Goal: Task Accomplishment & Management: Use online tool/utility

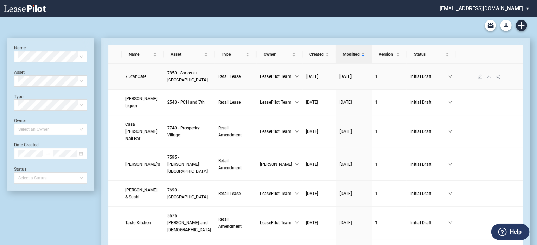
click at [141, 76] on span "7 Star Cafe" at bounding box center [135, 76] width 21 height 5
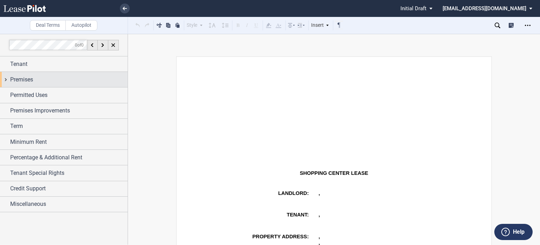
click at [33, 81] on span "Premises" at bounding box center [21, 79] width 23 height 8
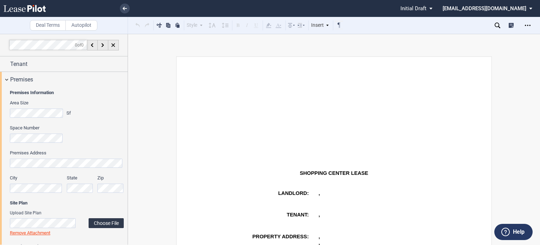
click at [107, 223] on label "Choose File" at bounding box center [106, 223] width 35 height 10
click at [100, 224] on label "Choose File" at bounding box center [106, 222] width 35 height 10
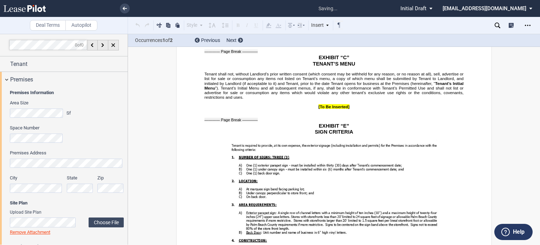
scroll to position [8910, 0]
click at [538, 37] on div "Occurrences 1 of 2 Previous Next" at bounding box center [334, 40] width 412 height 13
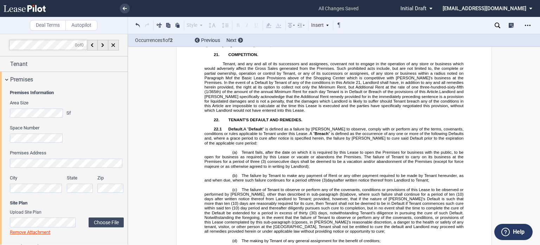
scroll to position [5662, 0]
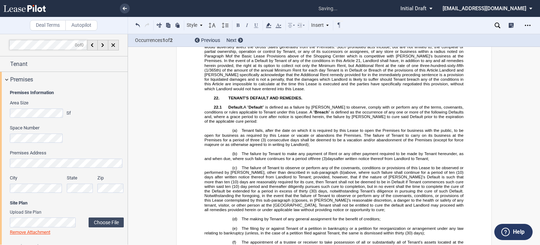
click at [140, 26] on button at bounding box center [138, 25] width 8 height 8
click at [138, 27] on button at bounding box center [138, 25] width 8 height 8
drag, startPoint x: 204, startPoint y: 116, endPoint x: 391, endPoint y: 125, distance: 187.0
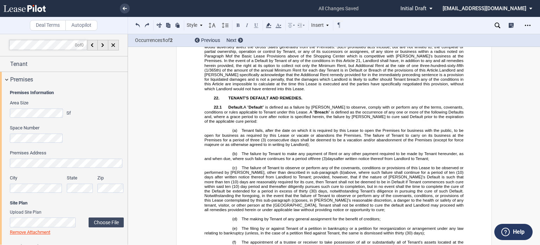
click at [267, 23] on icon at bounding box center [269, 25] width 8 height 8
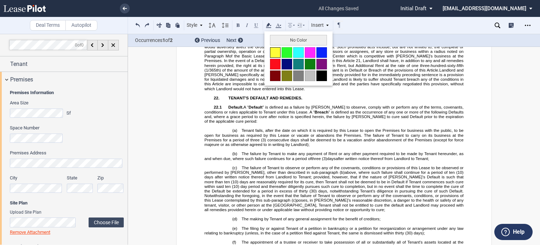
click at [273, 53] on button at bounding box center [275, 52] width 11 height 11
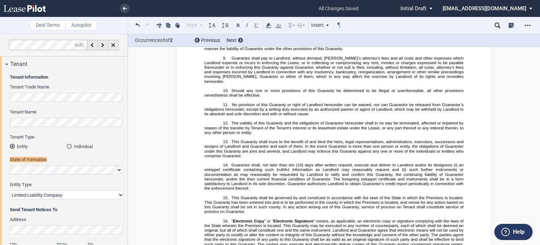
scroll to position [20, 0]
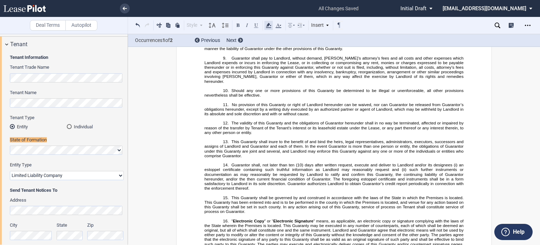
click at [267, 25] on use at bounding box center [268, 25] width 5 height 5
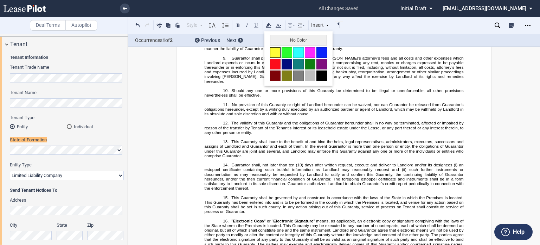
click at [277, 52] on button at bounding box center [275, 52] width 11 height 11
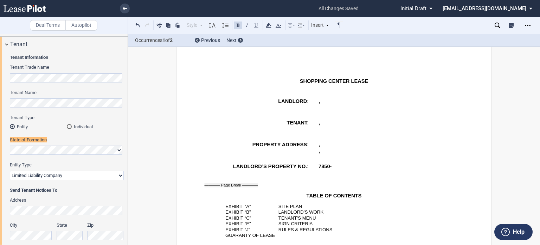
scroll to position [20, 0]
click at [269, 21] on icon at bounding box center [269, 25] width 8 height 8
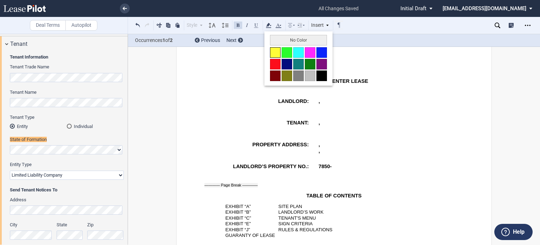
click at [274, 54] on button at bounding box center [275, 52] width 11 height 11
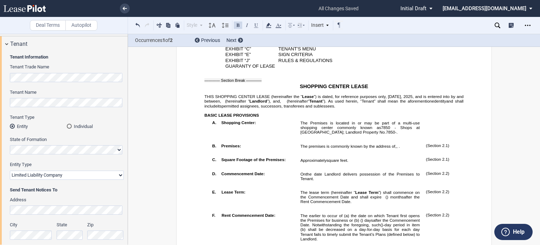
scroll to position [184, 0]
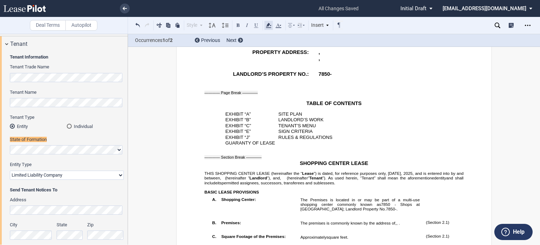
click at [268, 28] on icon at bounding box center [269, 25] width 8 height 8
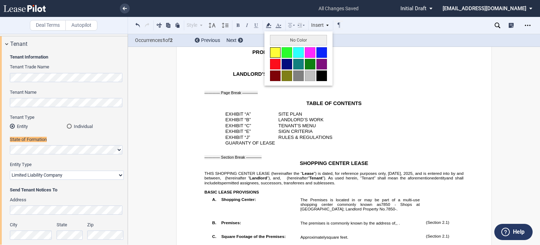
click at [273, 54] on button at bounding box center [275, 52] width 11 height 11
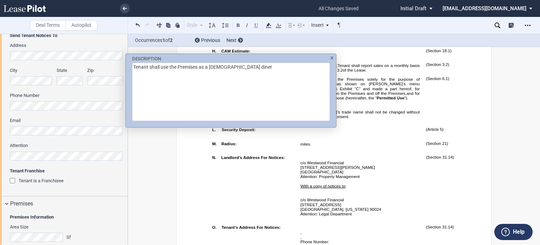
scroll to position [530, 0]
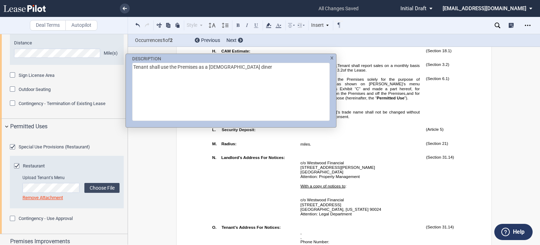
click at [210, 66] on textarea "Tenant shall use the Premises as a [DEMOGRAPHIC_DATA] diner" at bounding box center [231, 92] width 198 height 58
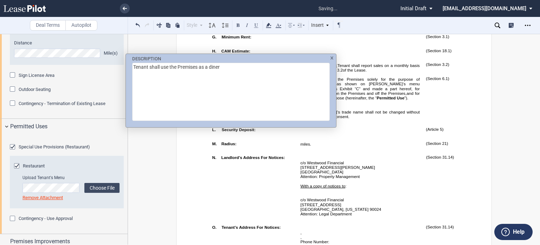
click at [225, 69] on textarea "Tenant shall use the Premises as a diner" at bounding box center [231, 92] width 198 height 58
type textarea "Tenant shall use the Premises as a diner serving Greek food"
click at [495, 94] on div "DESCRIPTION Tenant shall use the Premises as a diner serving Greek food" at bounding box center [270, 122] width 540 height 245
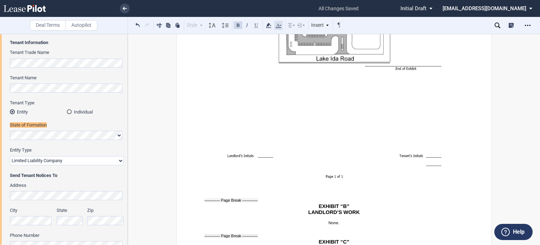
scroll to position [20, 0]
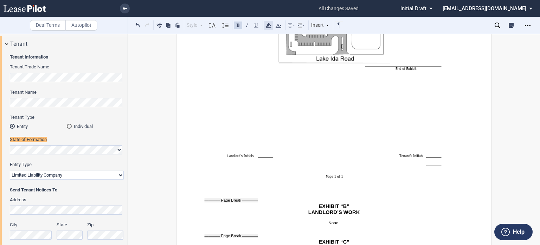
click at [269, 24] on use at bounding box center [268, 25] width 5 height 5
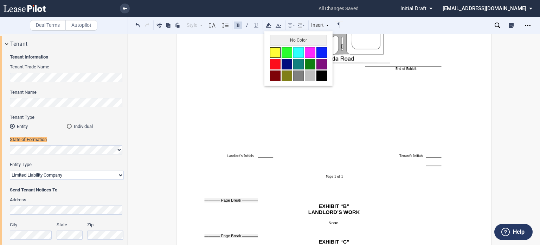
click at [275, 48] on button at bounding box center [275, 52] width 11 height 11
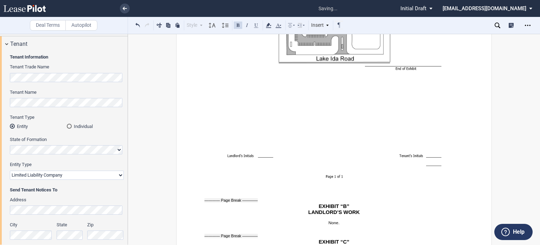
drag, startPoint x: 347, startPoint y: 98, endPoint x: 390, endPoint y: 105, distance: 43.5
drag, startPoint x: 269, startPoint y: 26, endPoint x: 270, endPoint y: 34, distance: 8.6
click at [269, 26] on icon at bounding box center [269, 25] width 8 height 8
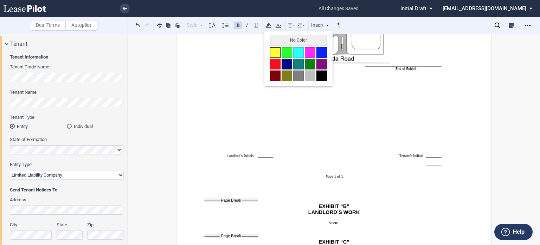
click at [277, 51] on button at bounding box center [275, 52] width 11 height 11
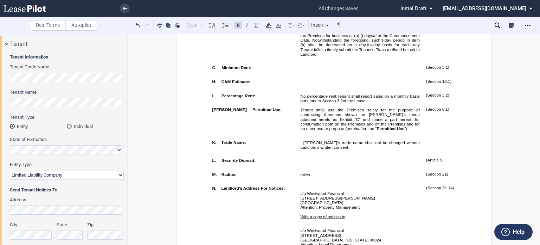
scroll to position [507, 0]
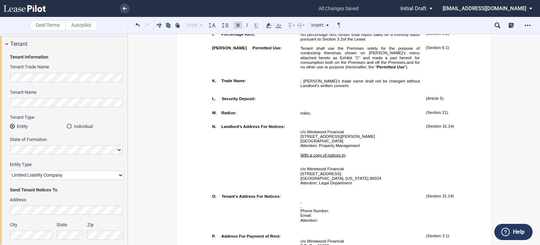
drag, startPoint x: 128, startPoint y: 65, endPoint x: 127, endPoint y: 52, distance: 13.0
click at [127, 52] on div at bounding box center [64, 139] width 128 height 210
drag, startPoint x: 126, startPoint y: 61, endPoint x: 126, endPoint y: 76, distance: 14.8
click at [126, 76] on div at bounding box center [64, 139] width 128 height 210
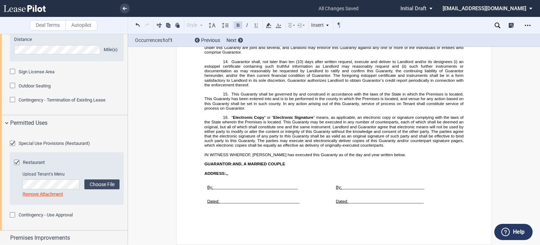
scroll to position [11205, 0]
click at [526, 24] on icon "Open Lease options menu" at bounding box center [528, 26] width 6 height 6
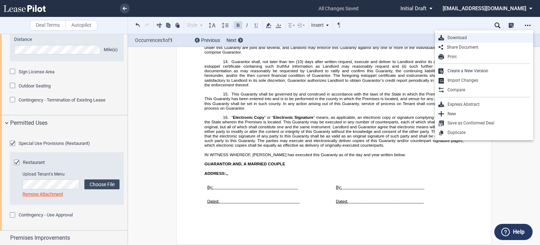
click at [462, 38] on div "Download" at bounding box center [487, 38] width 86 height 6
